Goal: Information Seeking & Learning: Learn about a topic

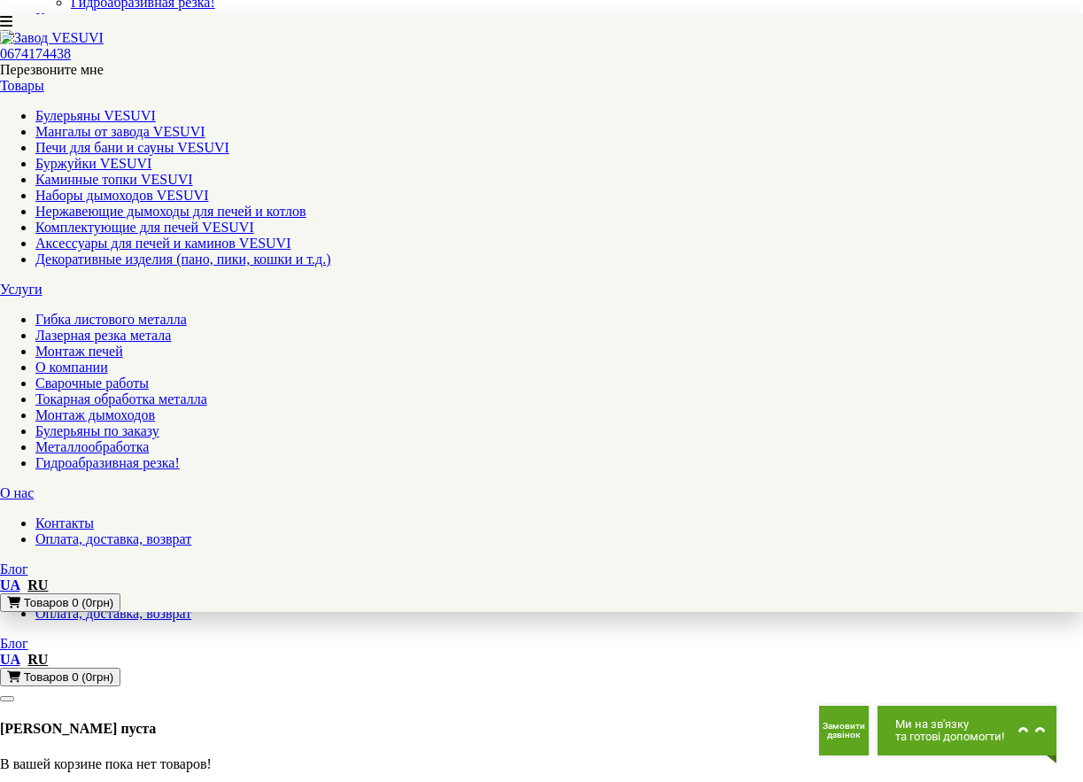
scroll to position [89, 0]
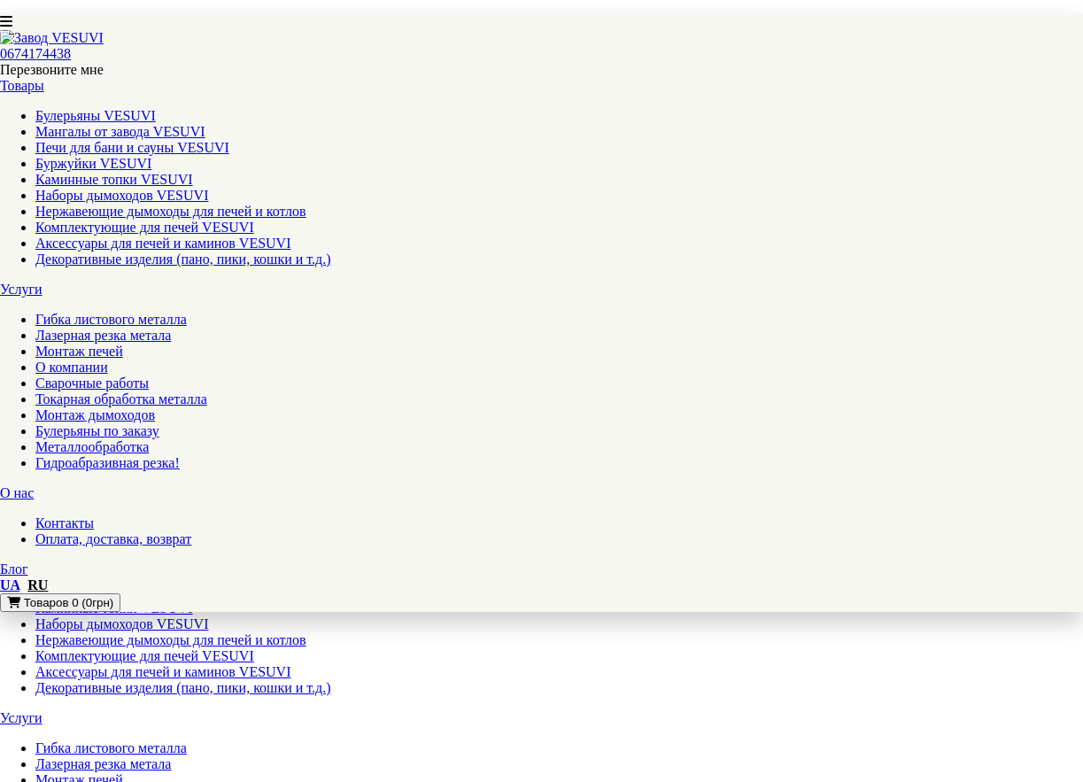
select select
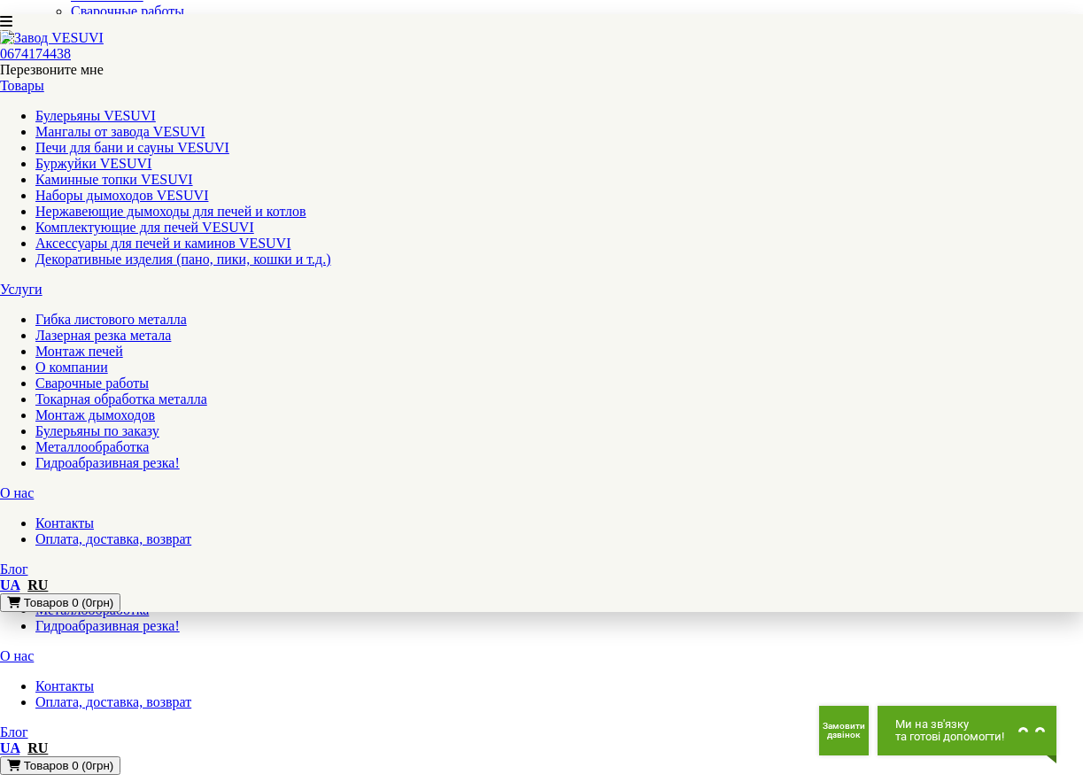
scroll to position [354, 0]
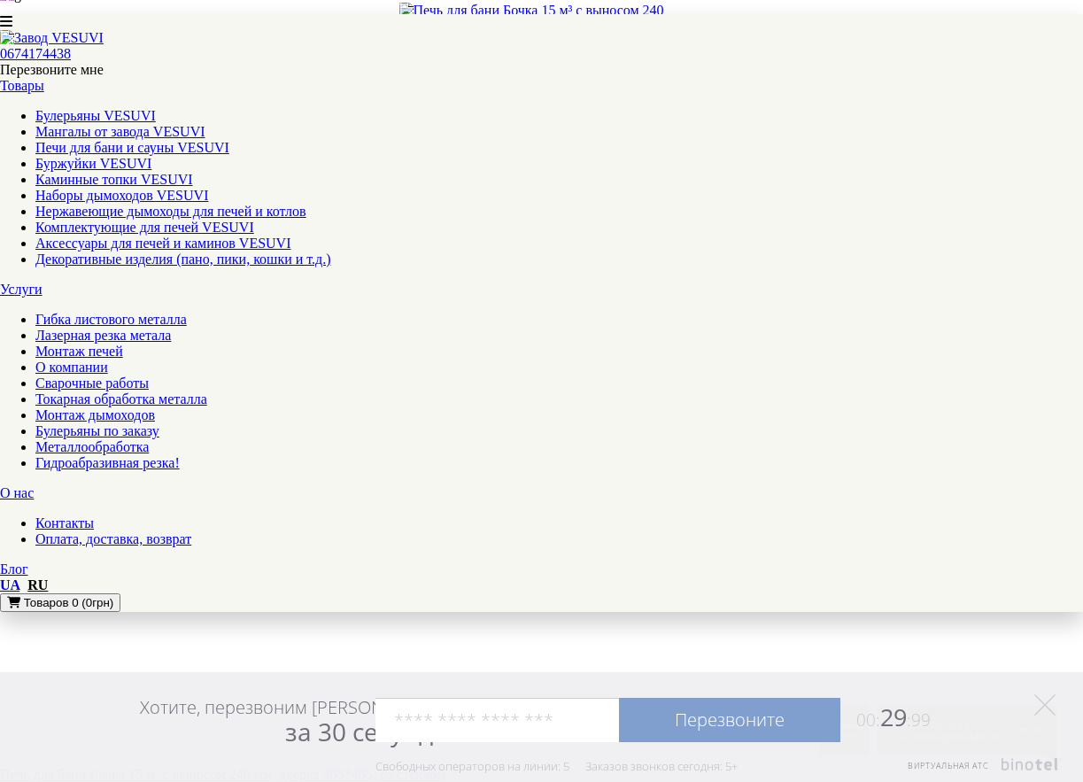
scroll to position [3541, 0]
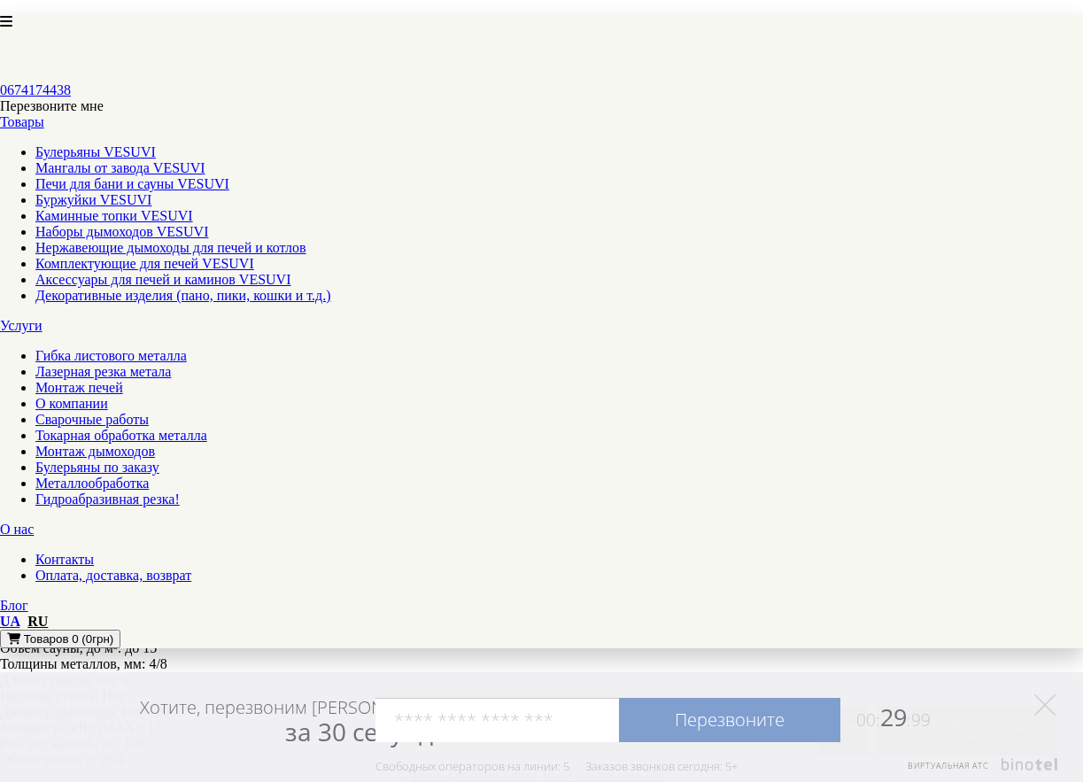
scroll to position [1416, 0]
